Goal: Navigation & Orientation: Find specific page/section

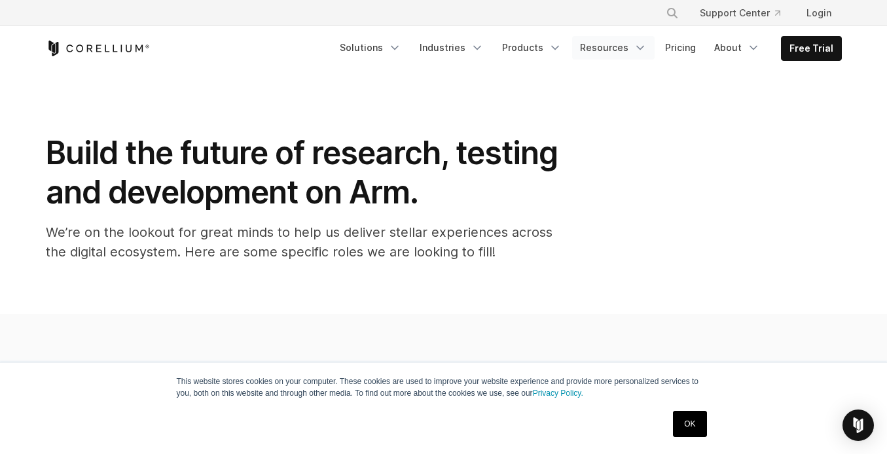
click at [637, 41] on link "Resources" at bounding box center [613, 48] width 82 height 24
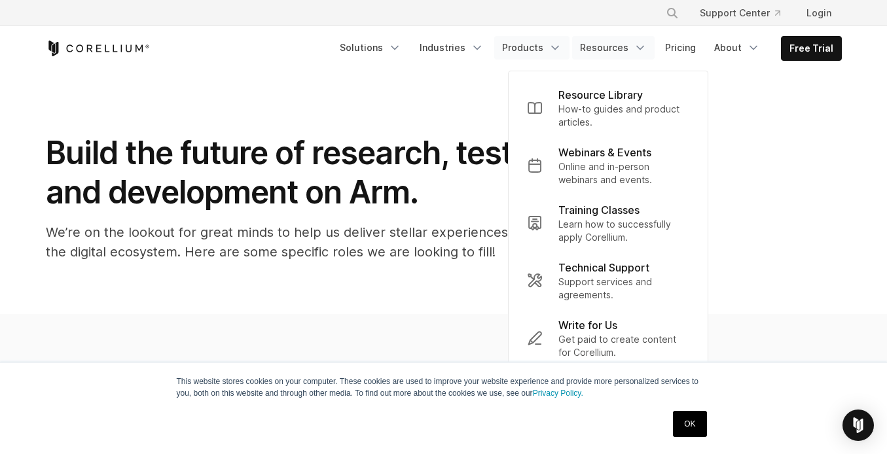
click at [551, 43] on link "Products" at bounding box center [531, 48] width 75 height 24
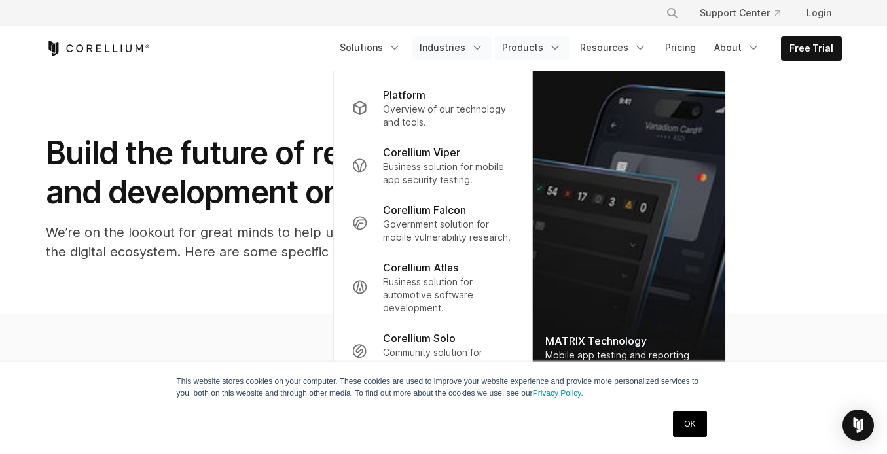
click at [476, 46] on link "Industries" at bounding box center [452, 48] width 80 height 24
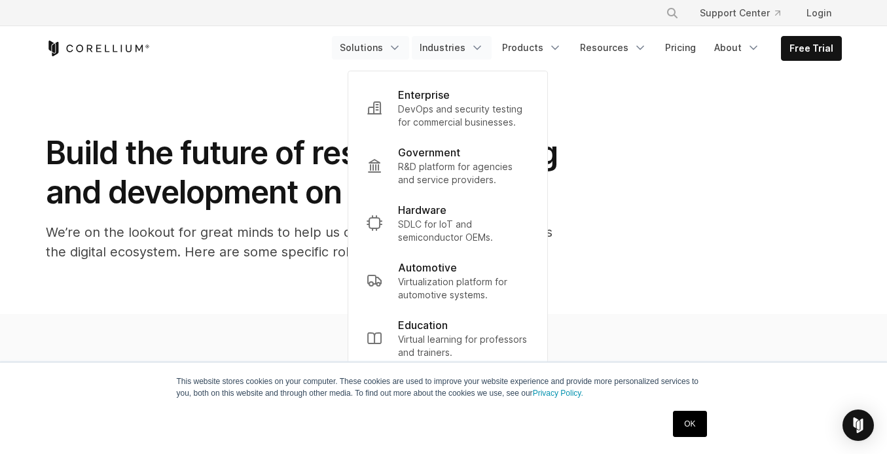
click at [409, 50] on link "Solutions" at bounding box center [370, 48] width 77 height 24
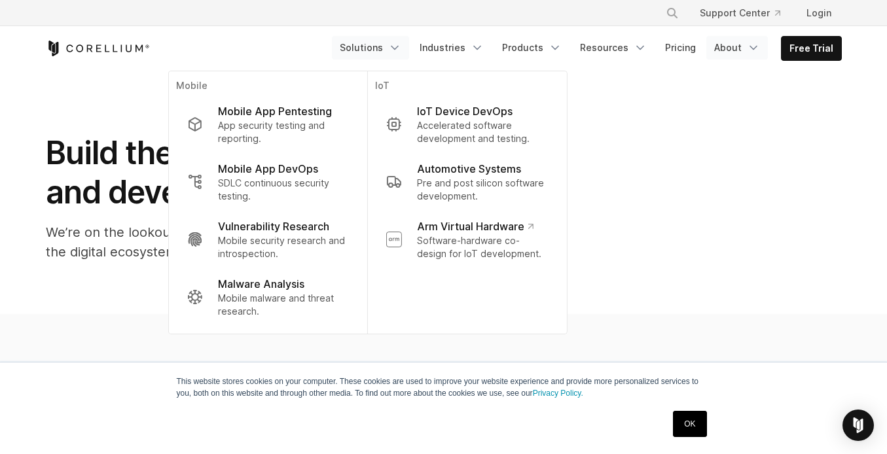
click at [751, 42] on icon "Navigation Menu" at bounding box center [753, 47] width 13 height 13
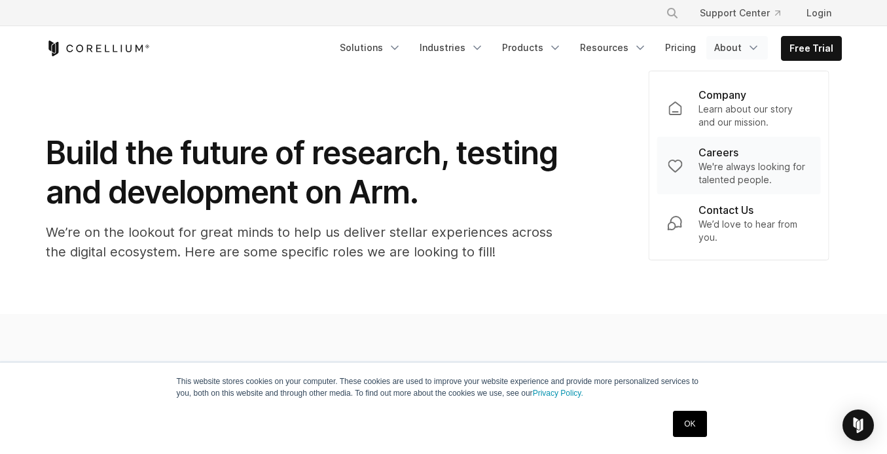
click at [732, 158] on p "Careers" at bounding box center [718, 153] width 40 height 16
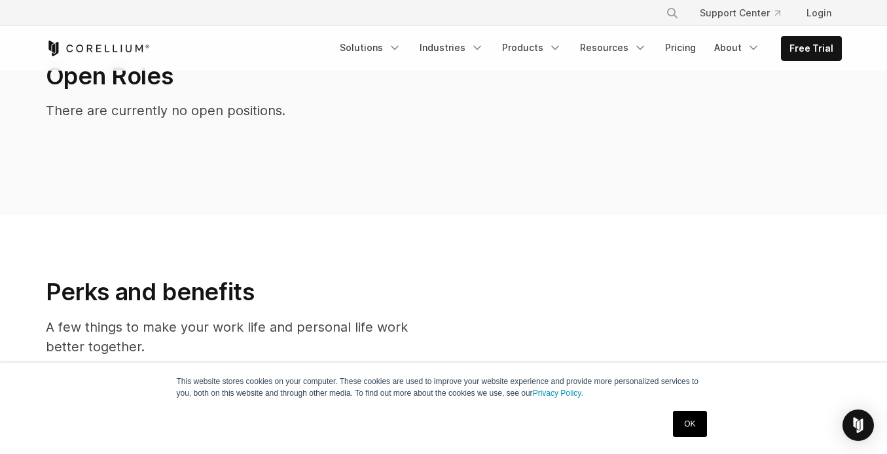
scroll to position [328, 0]
